Goal: Information Seeking & Learning: Learn about a topic

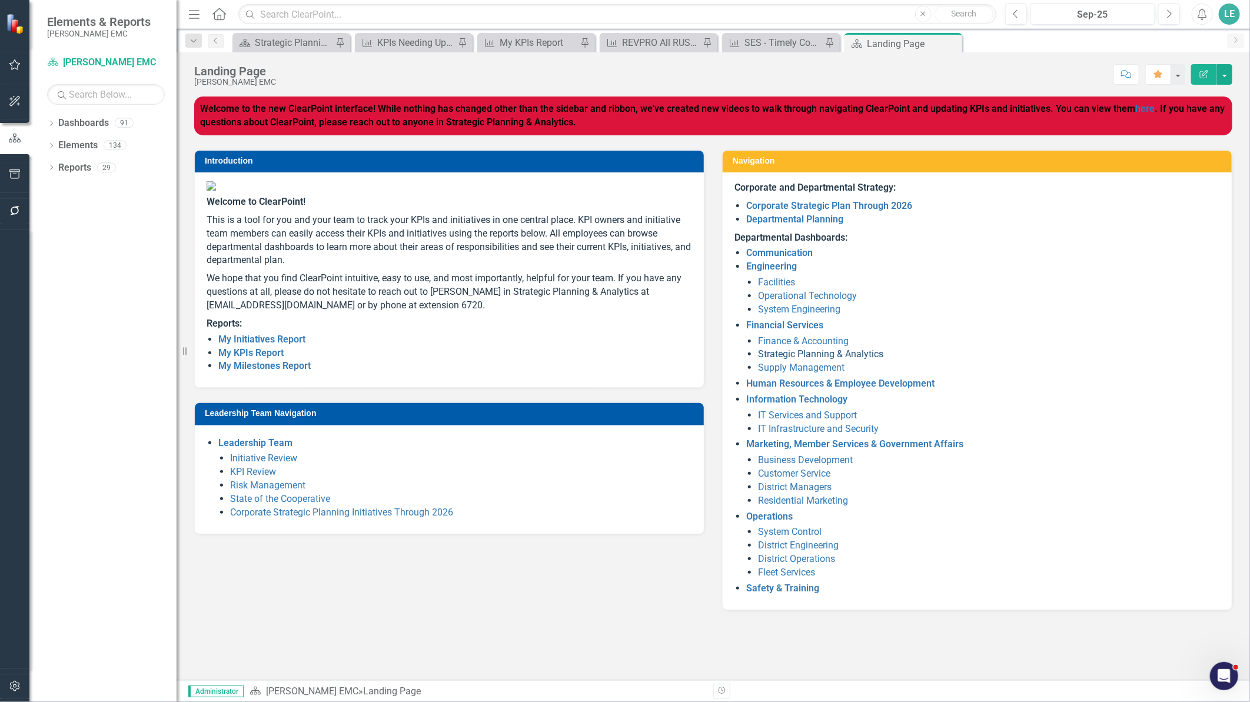
click at [799, 356] on link "Strategic Planning & Analytics" at bounding box center [820, 353] width 125 height 11
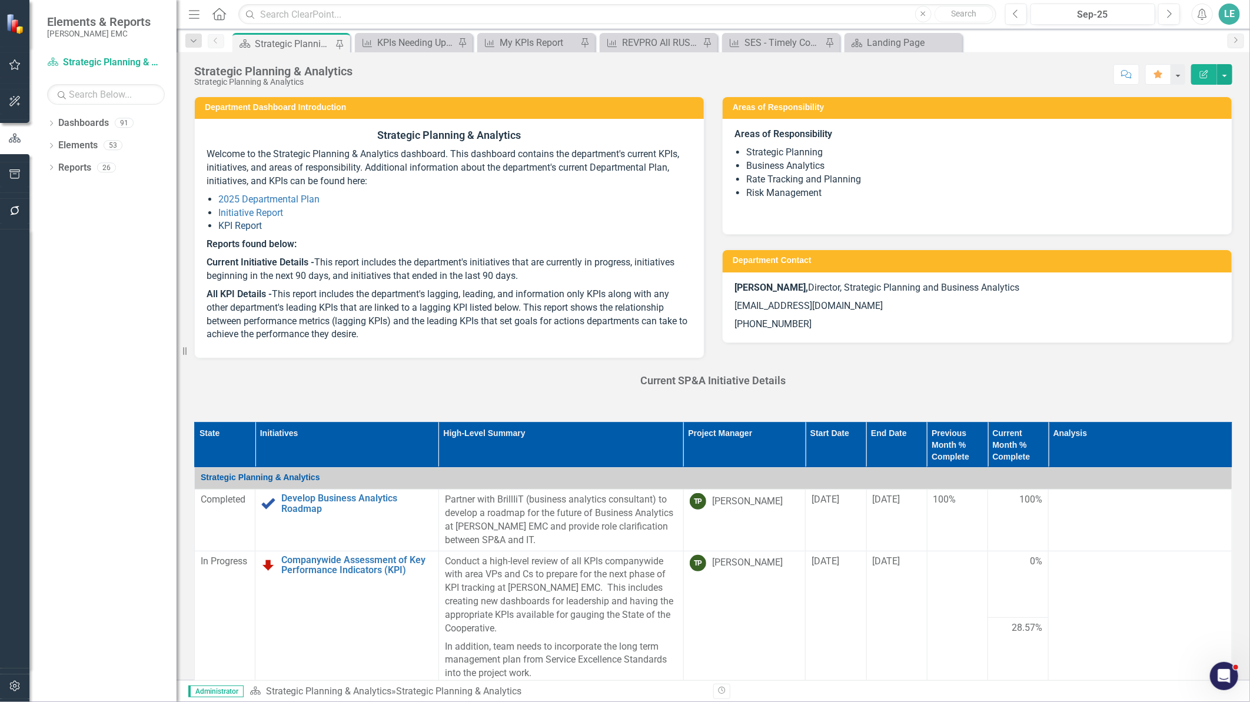
click at [242, 228] on link "KPI Report" at bounding box center [240, 225] width 44 height 11
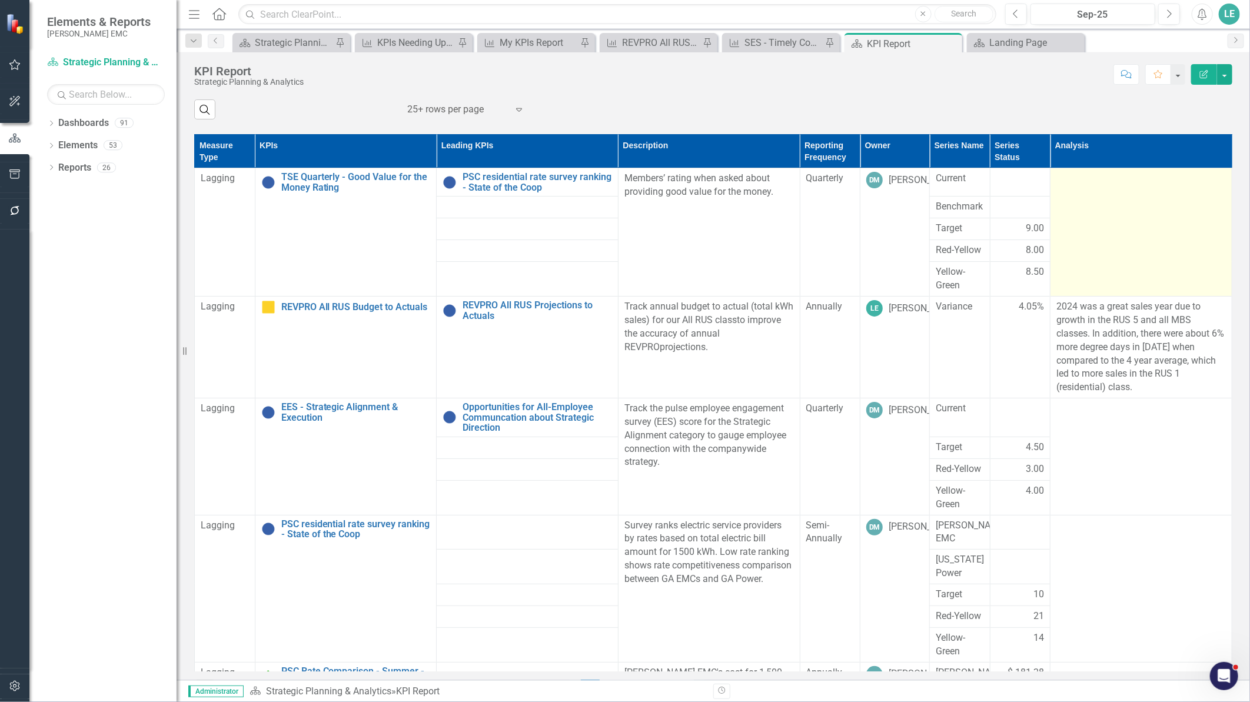
scroll to position [424, 0]
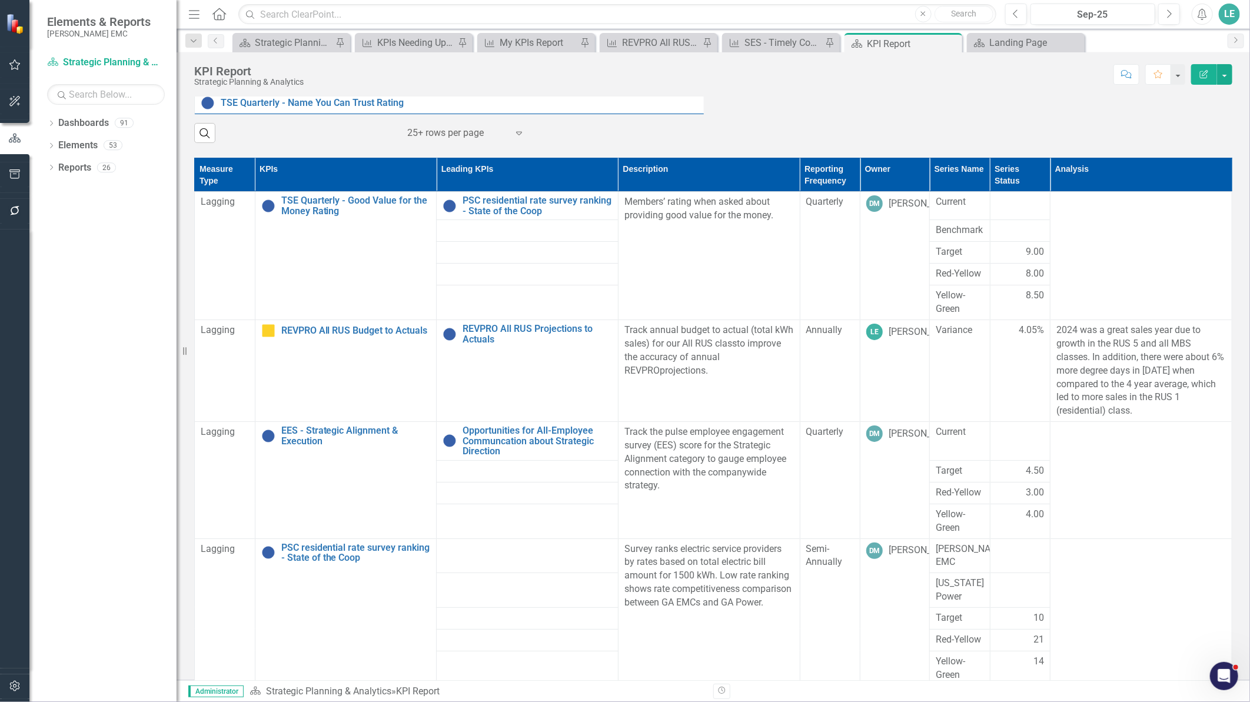
click at [1116, 189] on th "Analysis" at bounding box center [1142, 175] width 182 height 34
click at [1116, 189] on th "Analysis Sort Ascending" at bounding box center [1142, 175] width 182 height 34
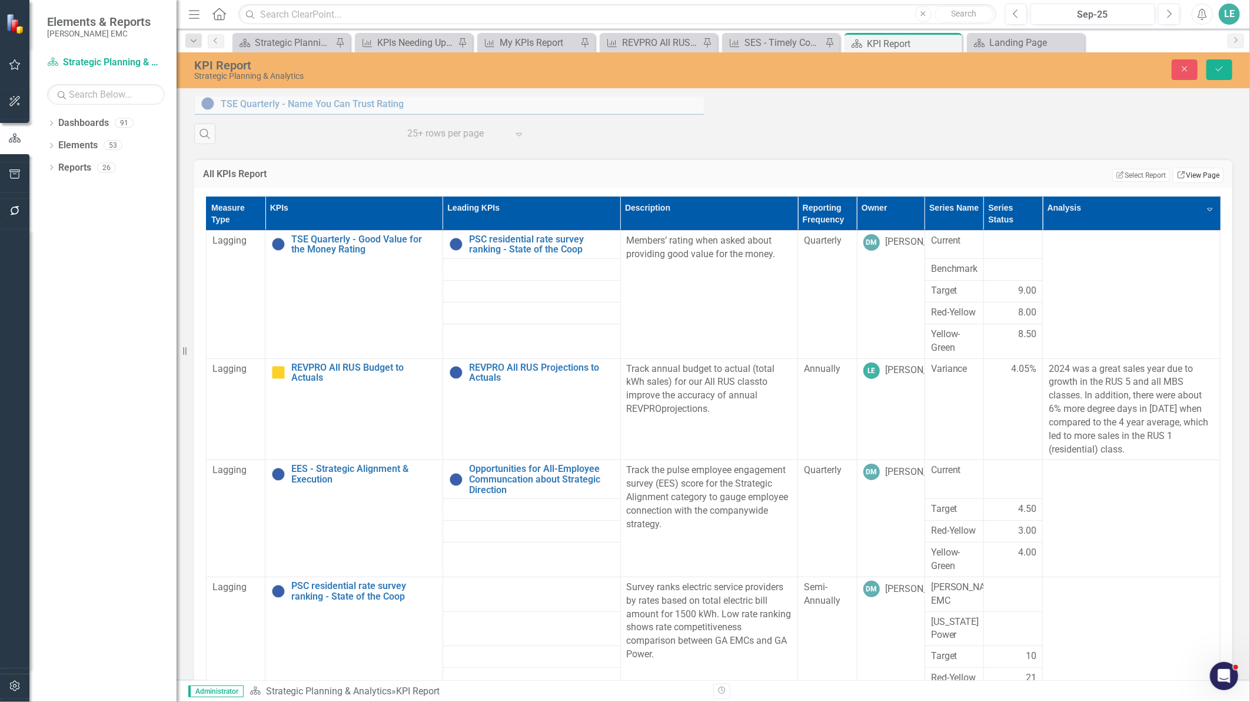
click at [1176, 183] on link "Link View Page" at bounding box center [1198, 175] width 51 height 15
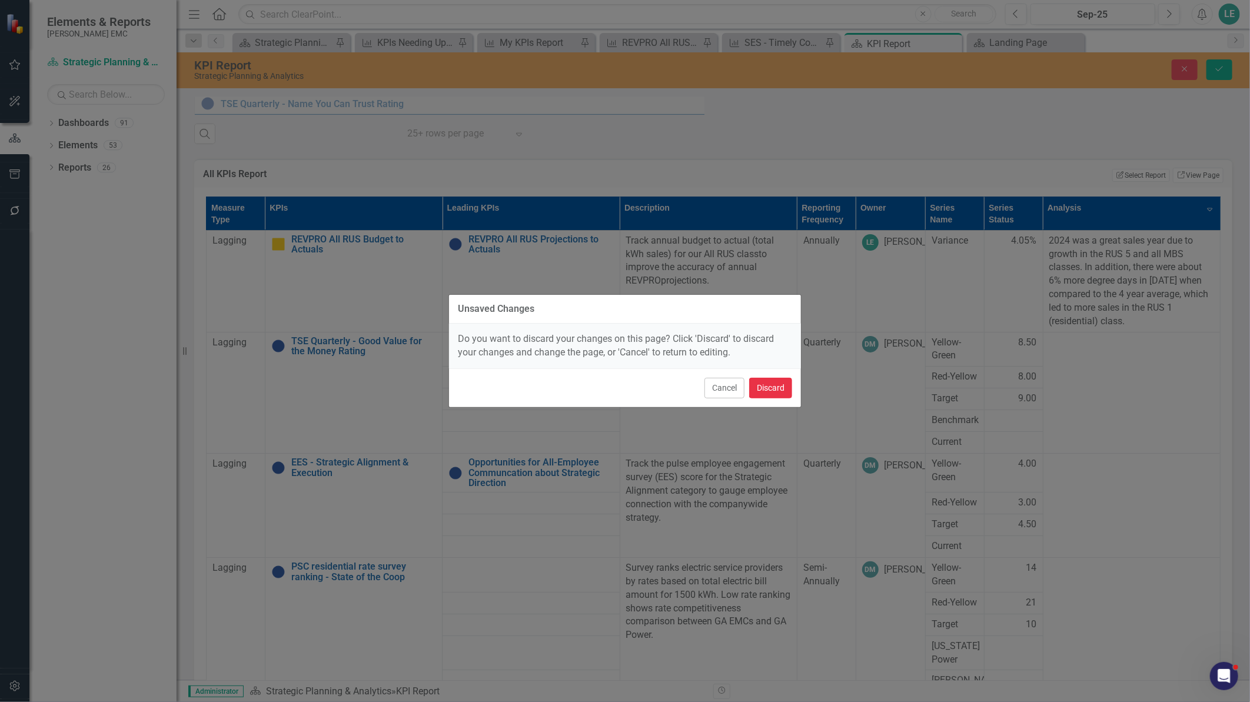
click at [781, 387] on button "Discard" at bounding box center [770, 388] width 43 height 21
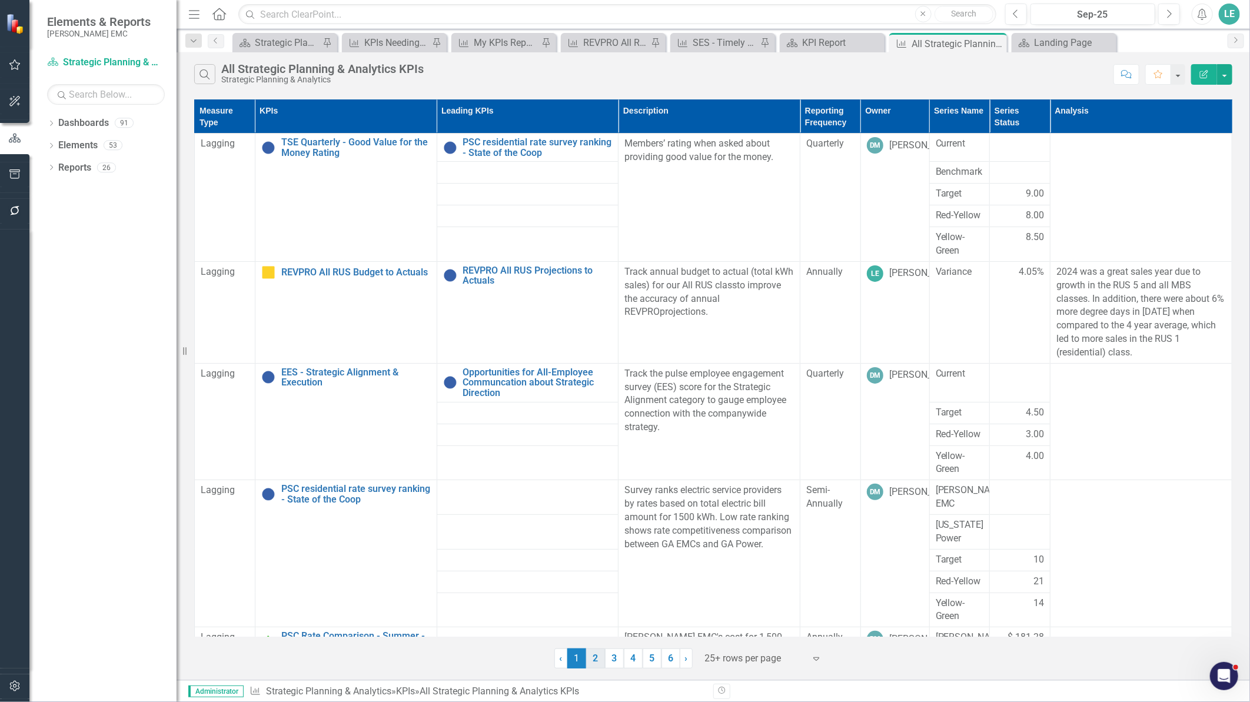
click at [590, 660] on link "2" at bounding box center [595, 659] width 19 height 20
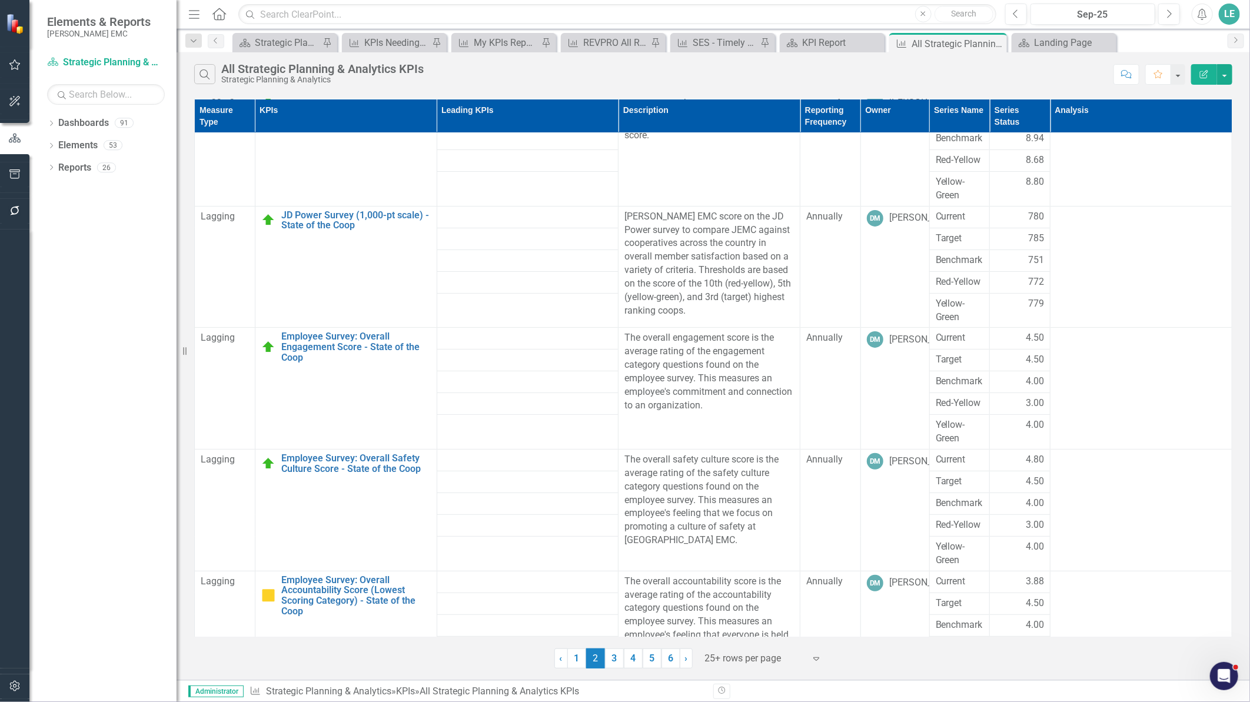
scroll to position [107, 0]
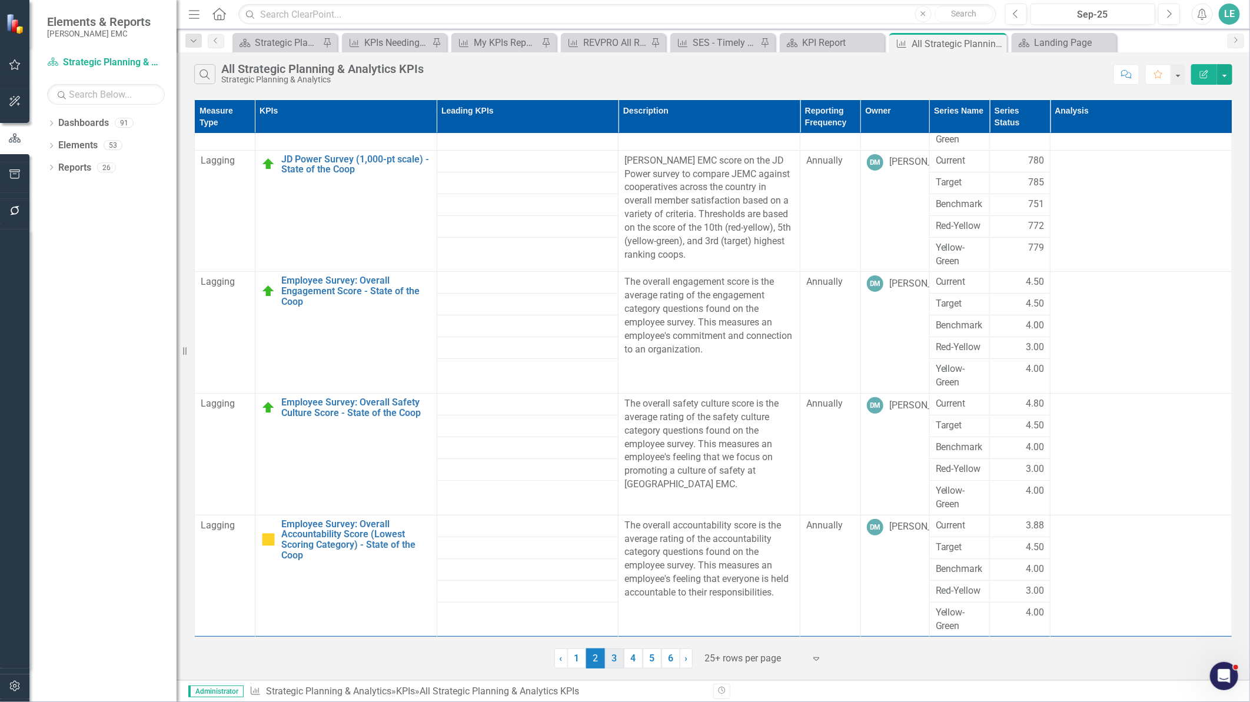
click at [615, 655] on link "3" at bounding box center [614, 659] width 19 height 20
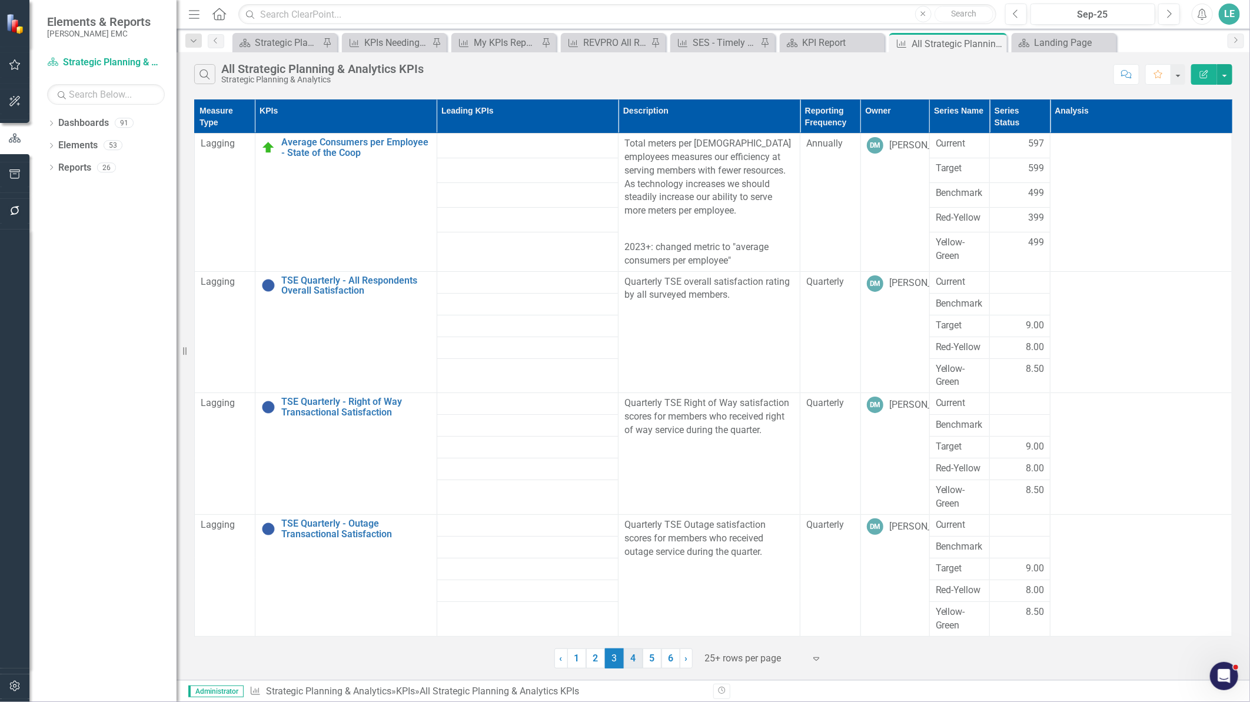
click at [632, 655] on link "4" at bounding box center [633, 659] width 19 height 20
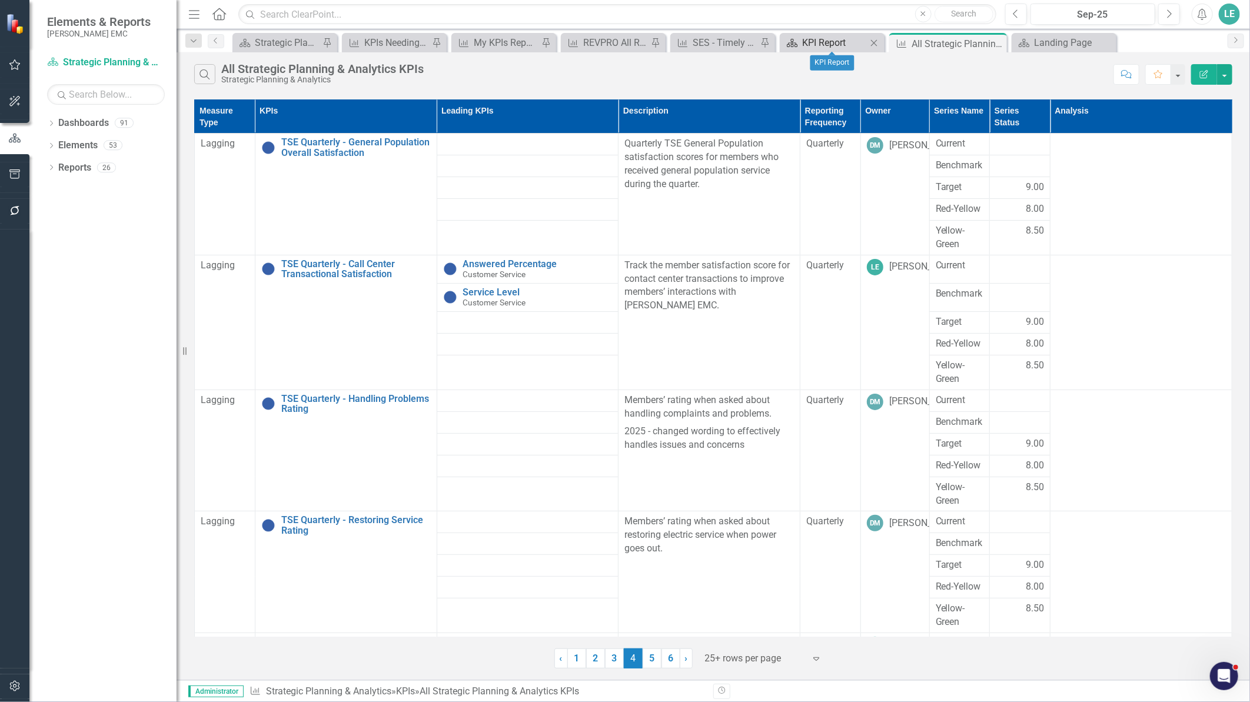
click at [842, 41] on div "KPI Report" at bounding box center [834, 42] width 65 height 15
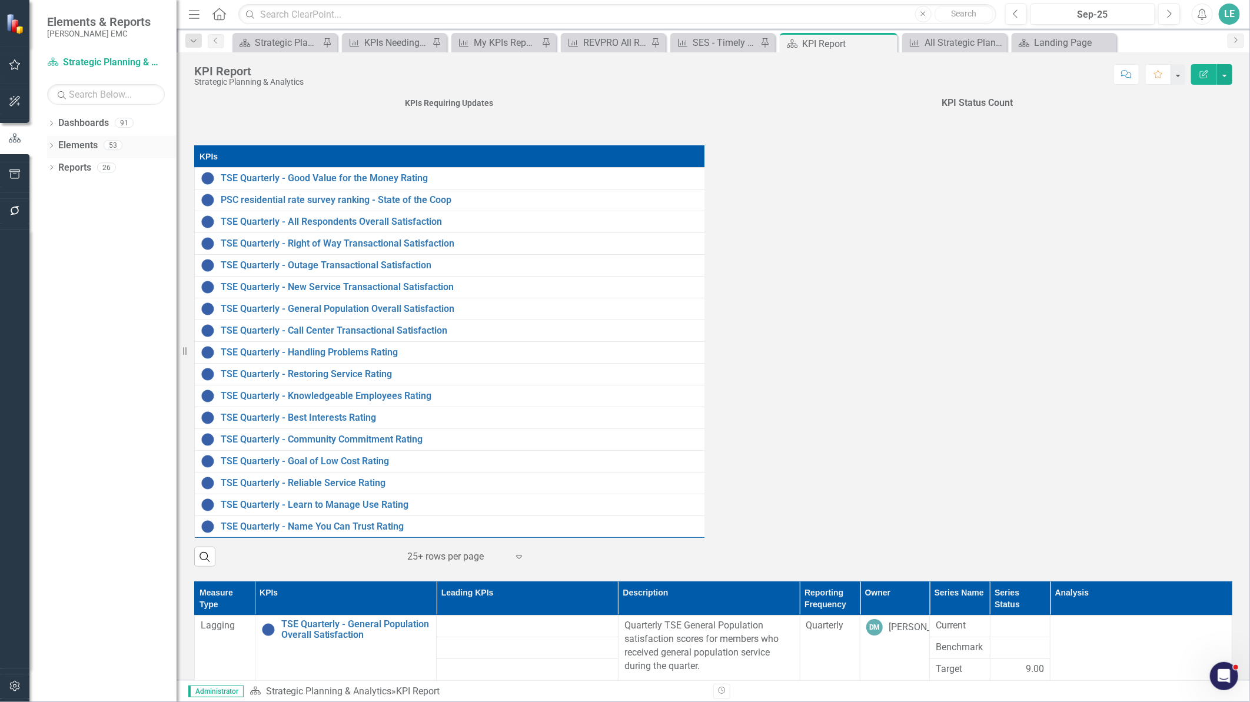
click at [84, 142] on link "Elements" at bounding box center [77, 146] width 39 height 14
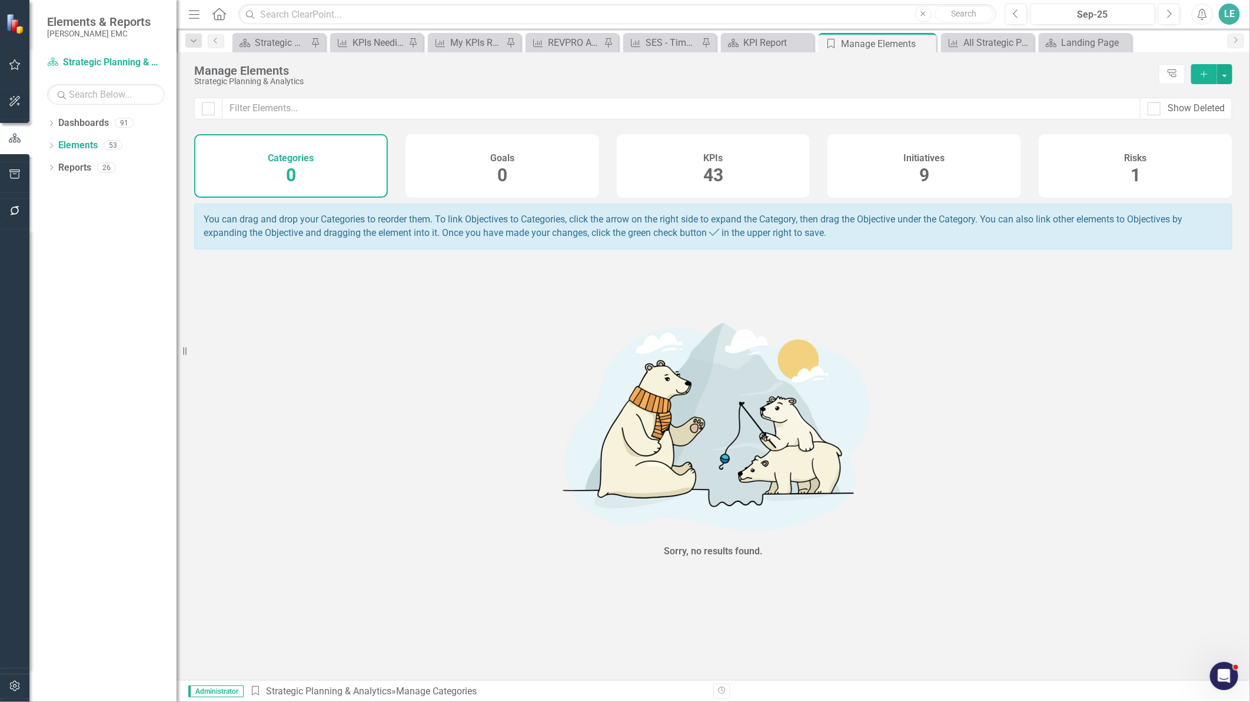
click at [656, 175] on div "KPIs 43" at bounding box center [714, 166] width 194 height 64
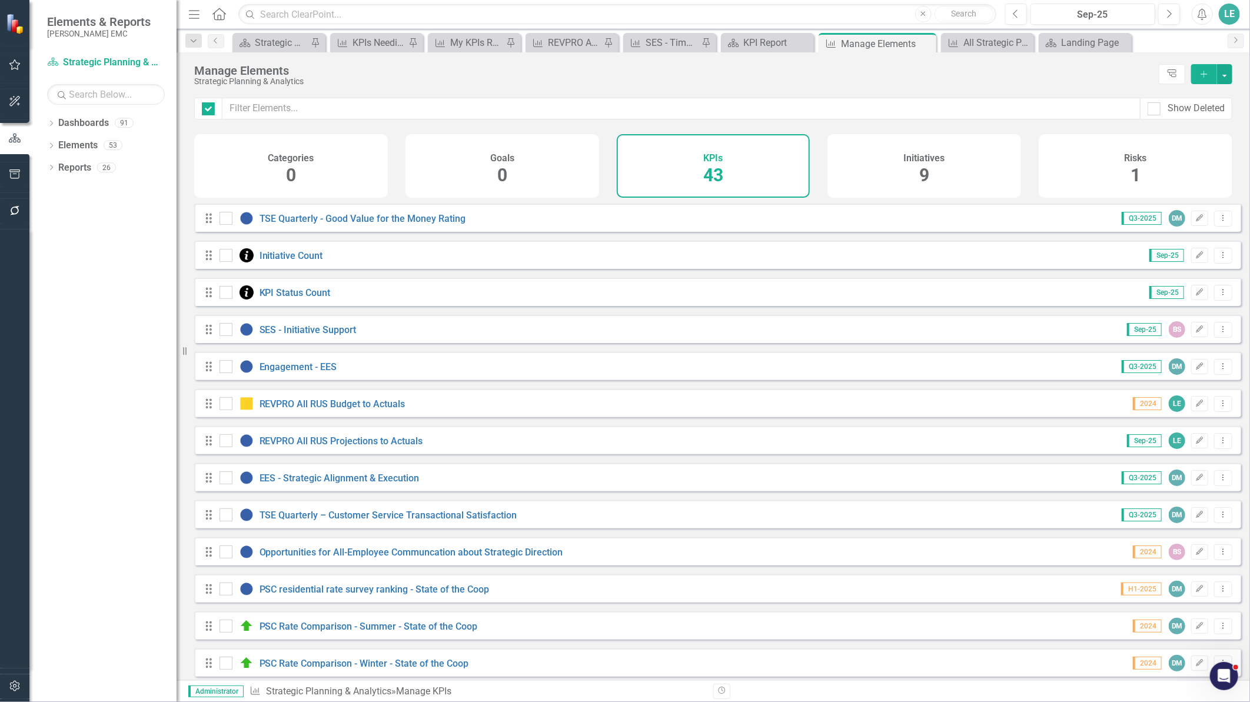
checkbox input "false"
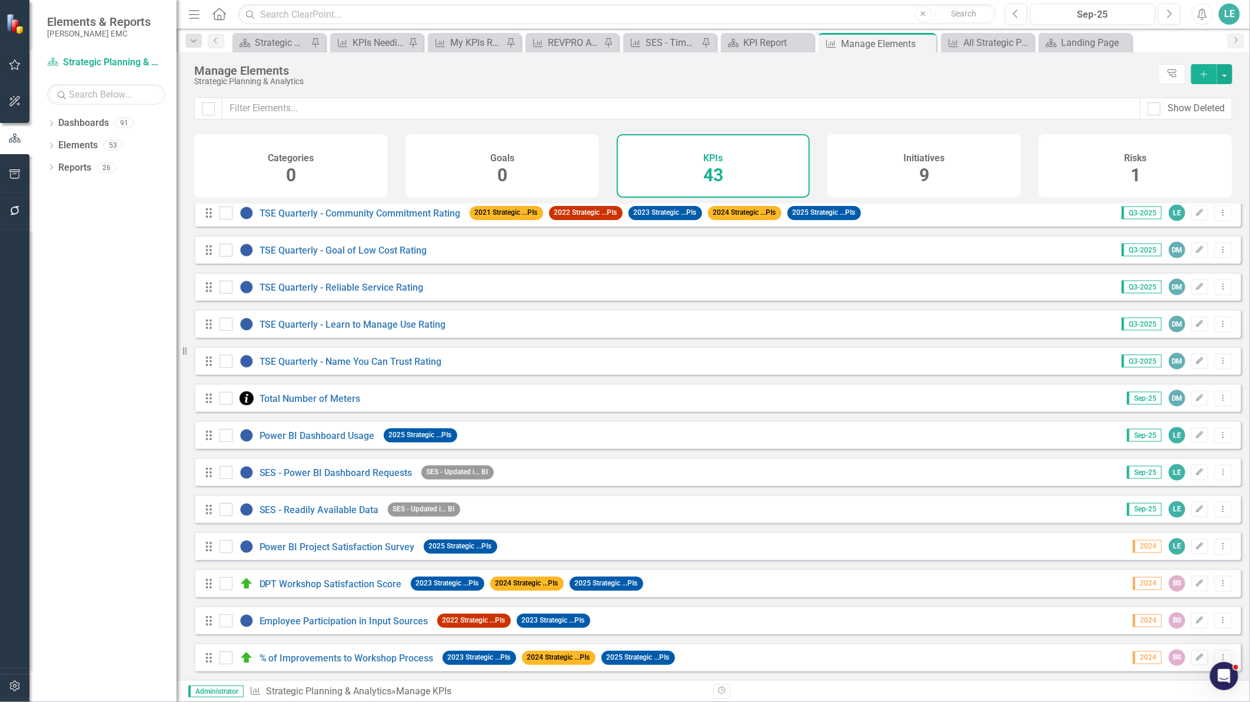
scroll to position [1126, 0]
click at [331, 399] on link "Total Number of Meters" at bounding box center [310, 398] width 101 height 11
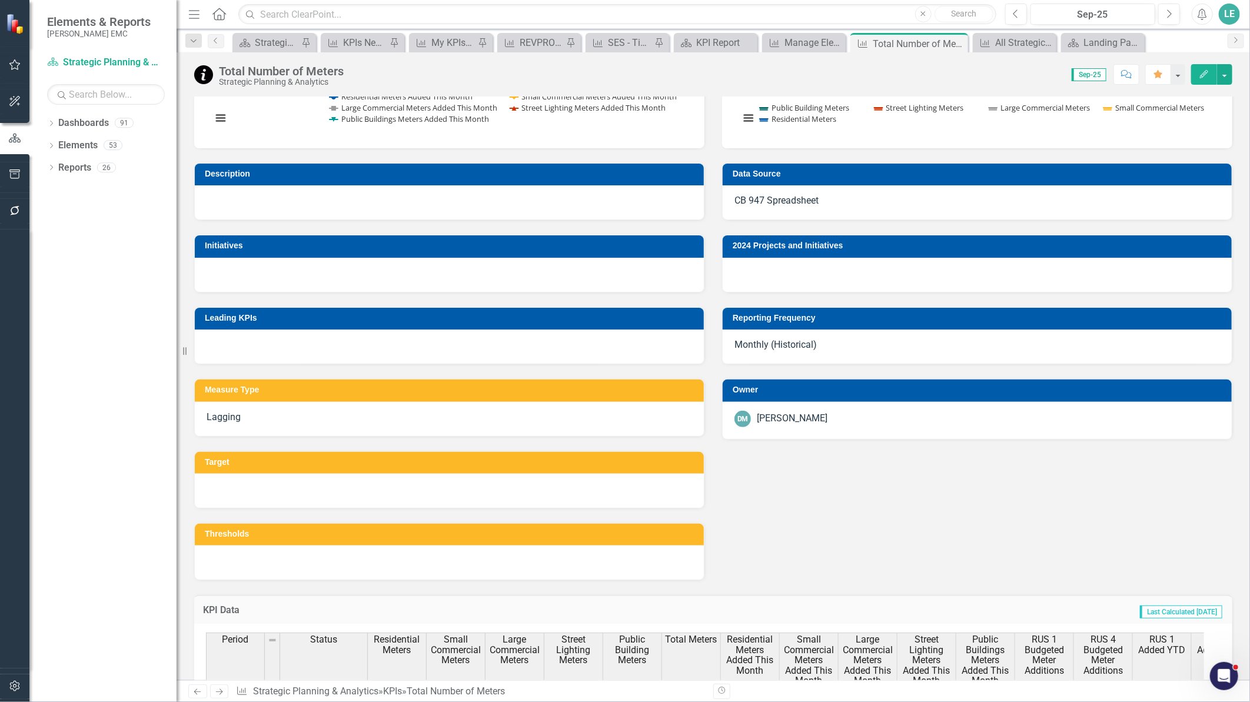
scroll to position [392, 0]
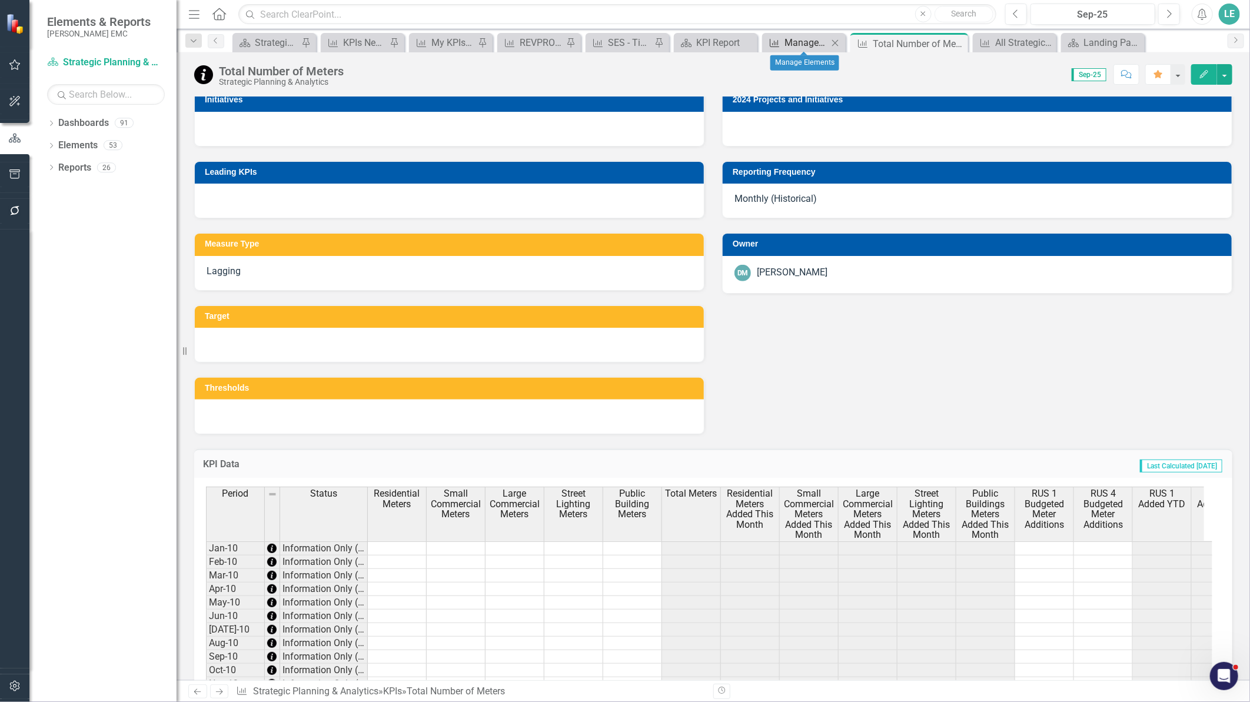
click at [792, 38] on div "Manage Elements" at bounding box center [807, 42] width 44 height 15
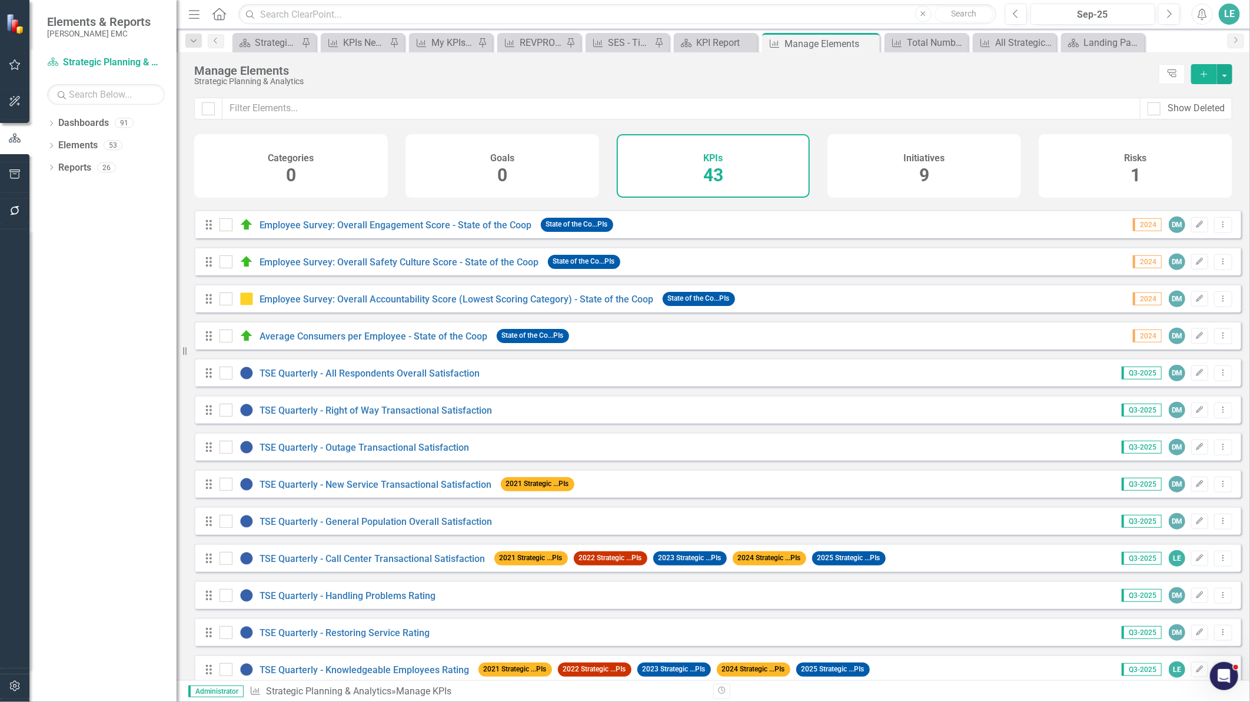
scroll to position [589, 0]
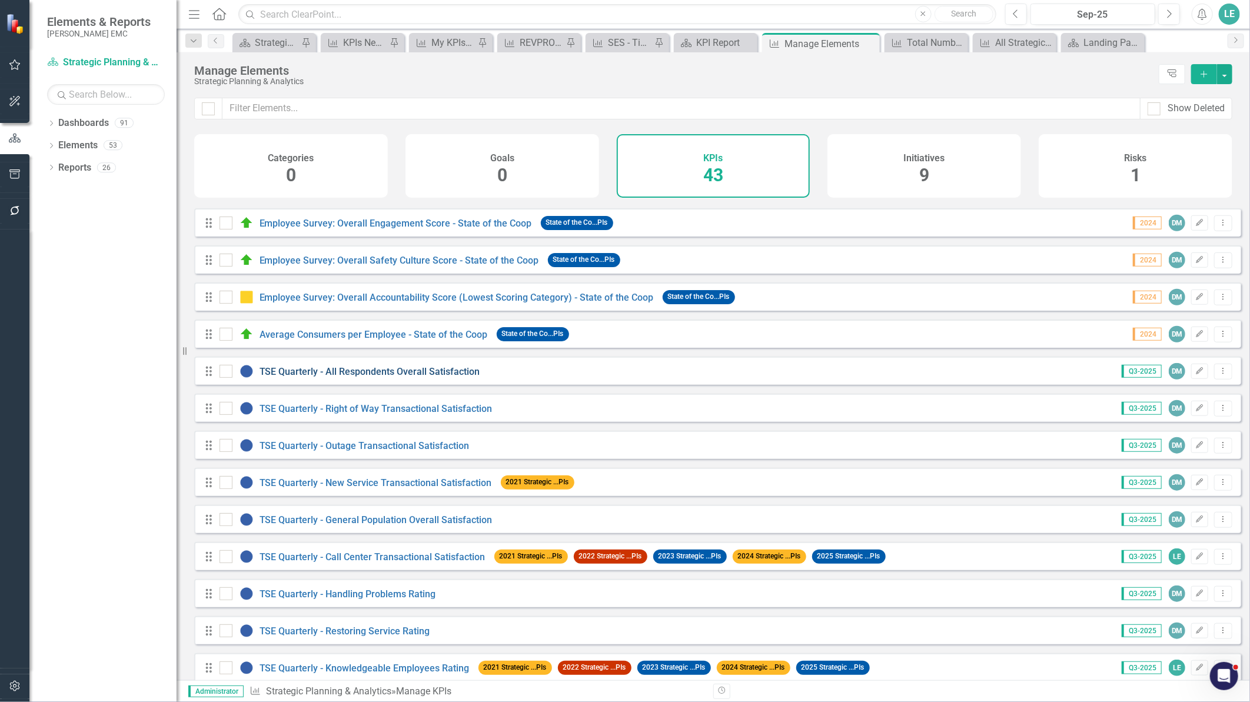
click at [369, 377] on link "TSE Quarterly - All Respondents Overall Satisfaction" at bounding box center [370, 371] width 221 height 11
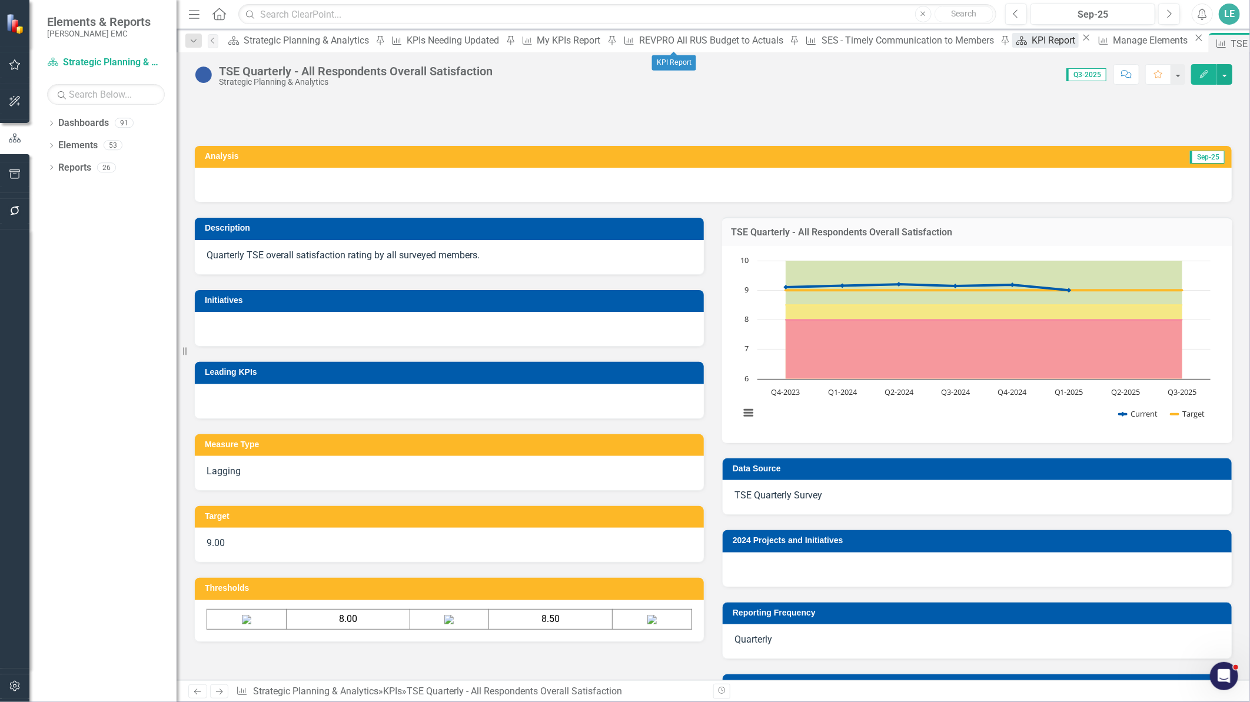
click at [1032, 39] on div "KPI Report" at bounding box center [1055, 40] width 47 height 15
